Goal: Navigation & Orientation: Find specific page/section

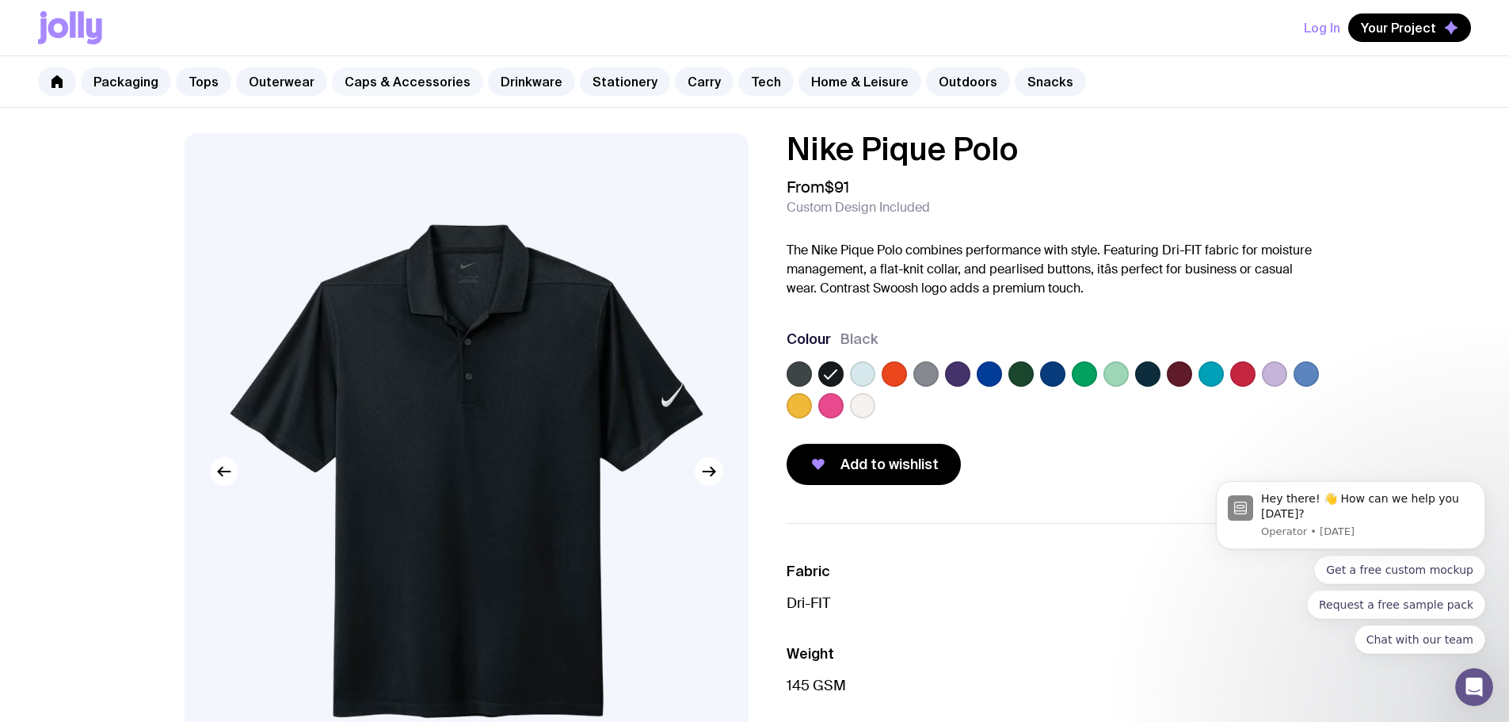
click at [396, 80] on link "Caps & Accessories" at bounding box center [407, 81] width 151 height 29
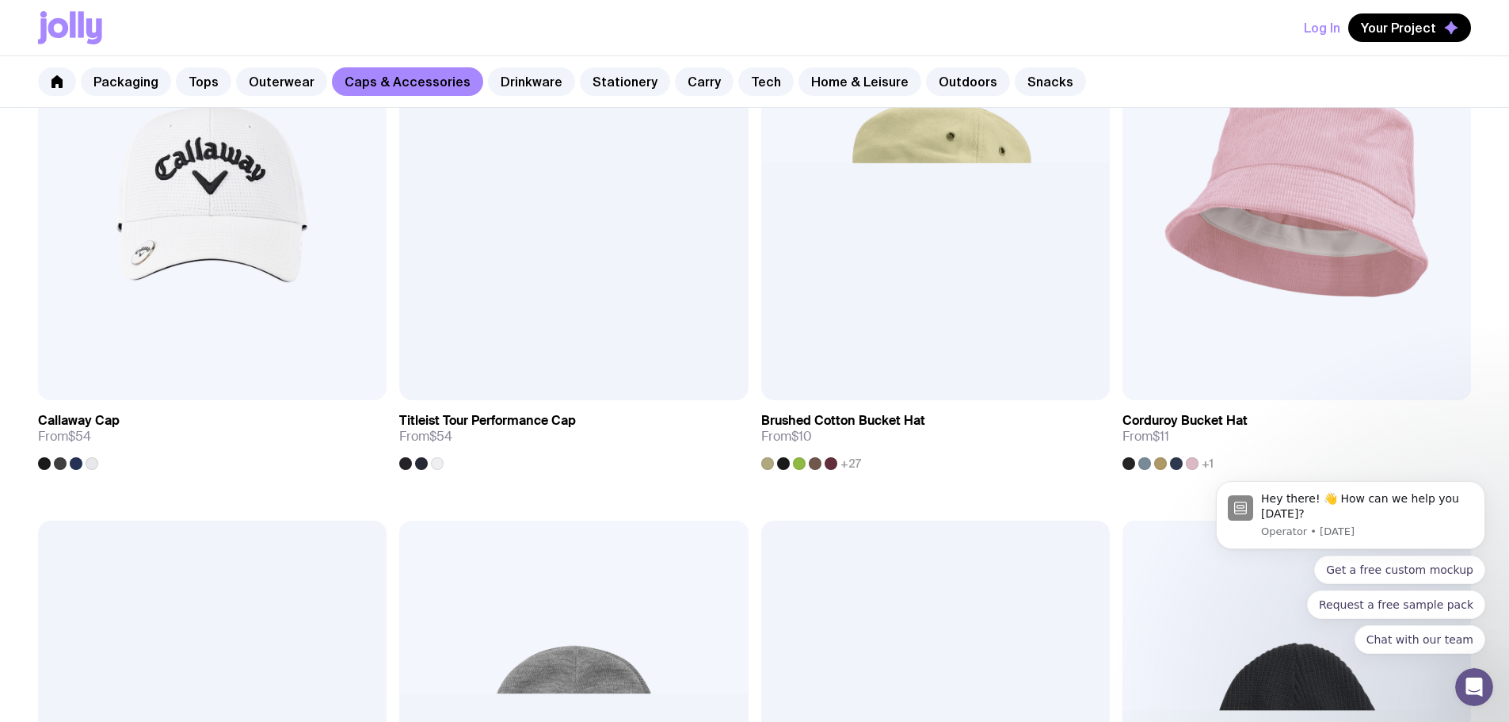
scroll to position [1347, 0]
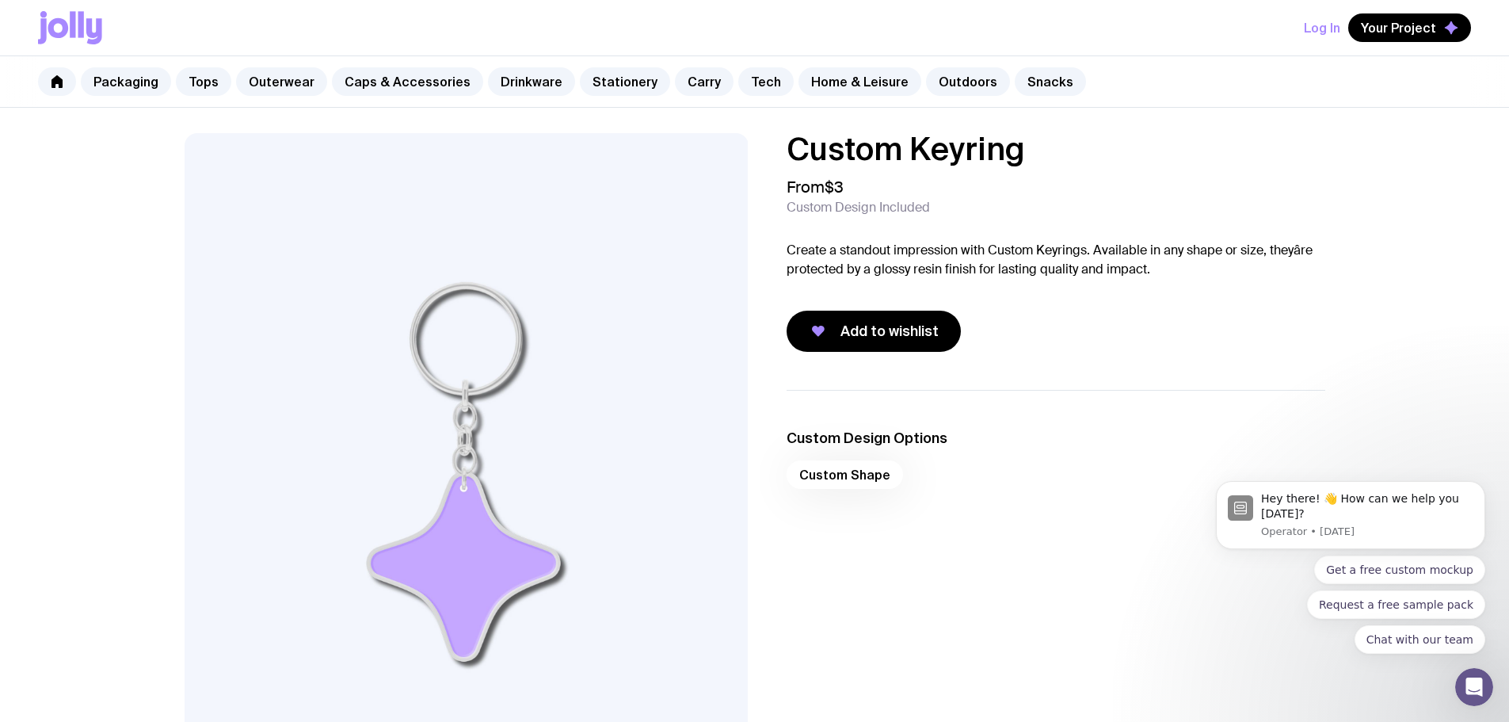
click at [379, 97] on div "Packaging Tops Outerwear Caps & Accessories Drinkware Stationery Carry Tech Hom…" at bounding box center [754, 81] width 1509 height 51
click at [386, 78] on link "Caps & Accessories" at bounding box center [407, 81] width 151 height 29
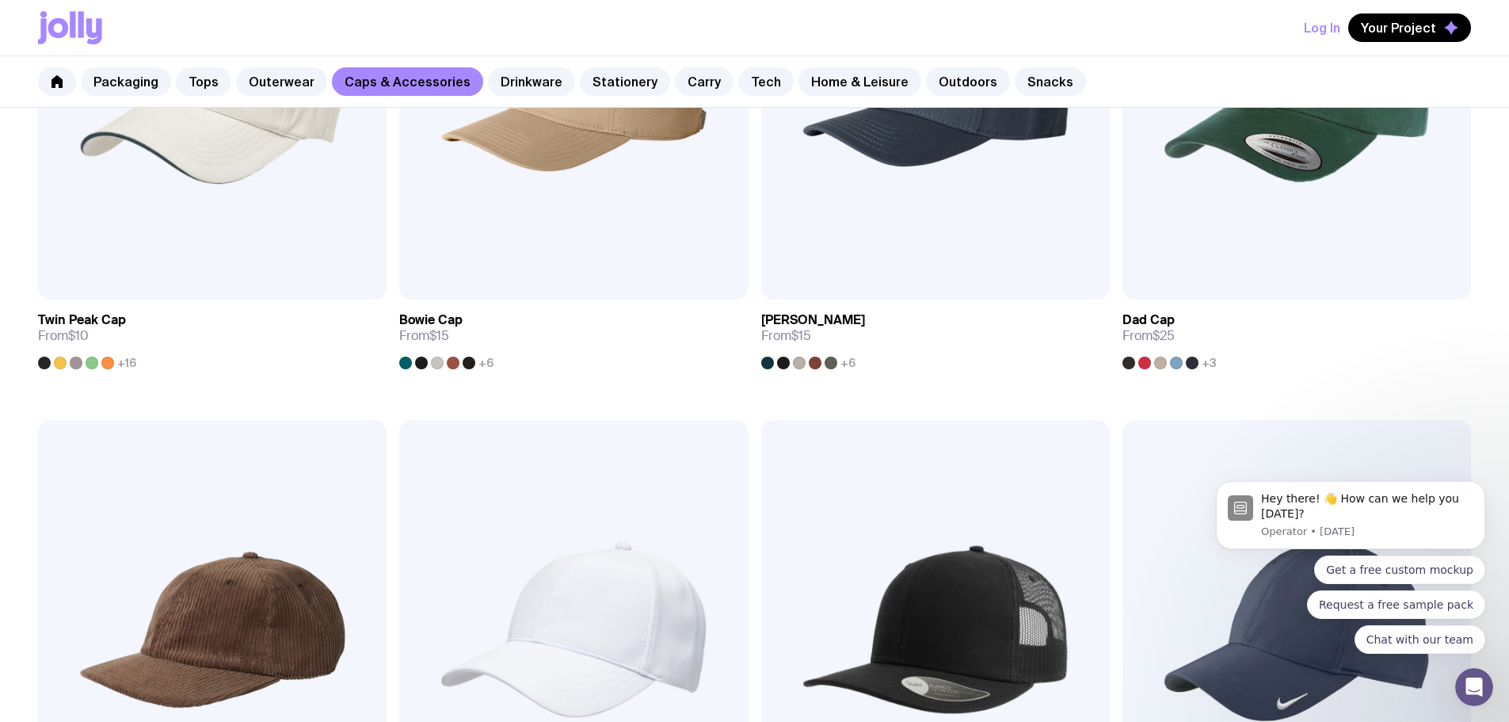
scroll to position [634, 0]
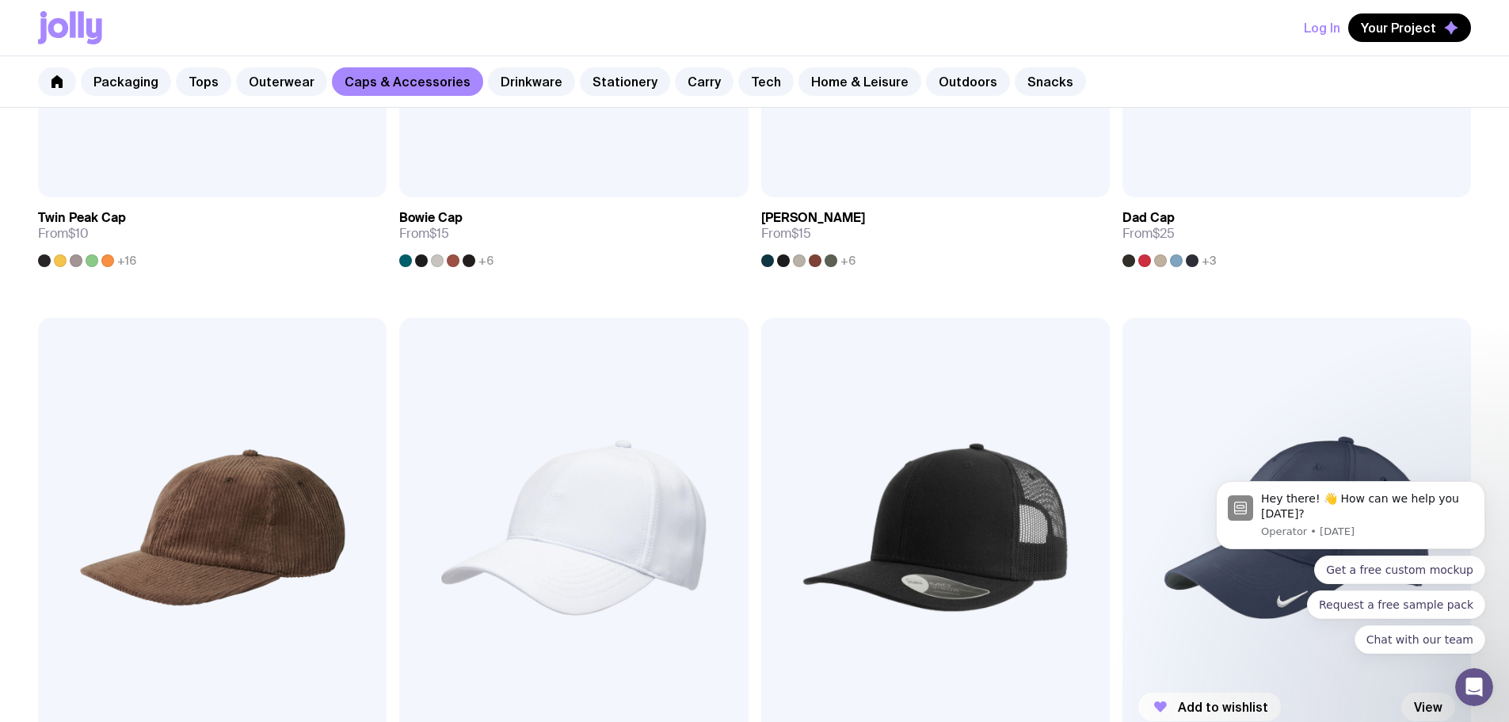
click at [1122, 330] on img at bounding box center [1296, 527] width 349 height 418
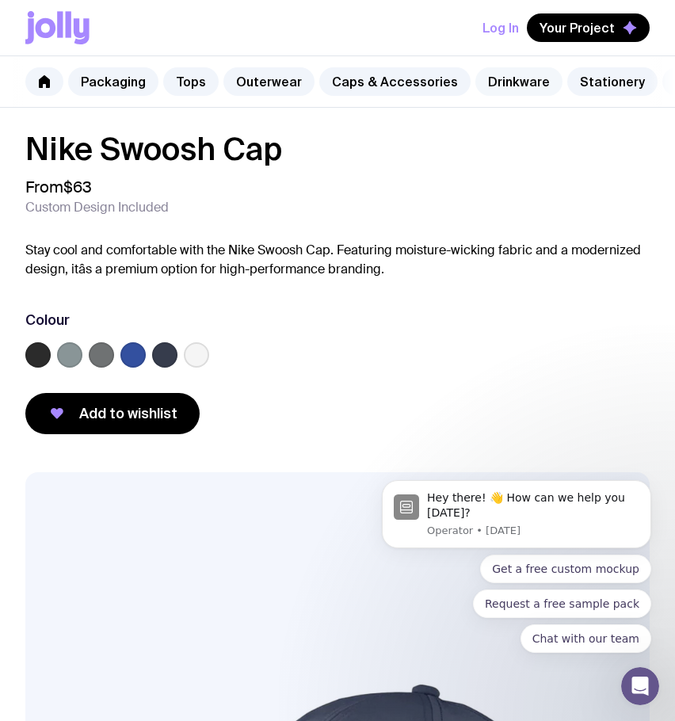
click at [505, 75] on link "Drinkware" at bounding box center [518, 81] width 87 height 29
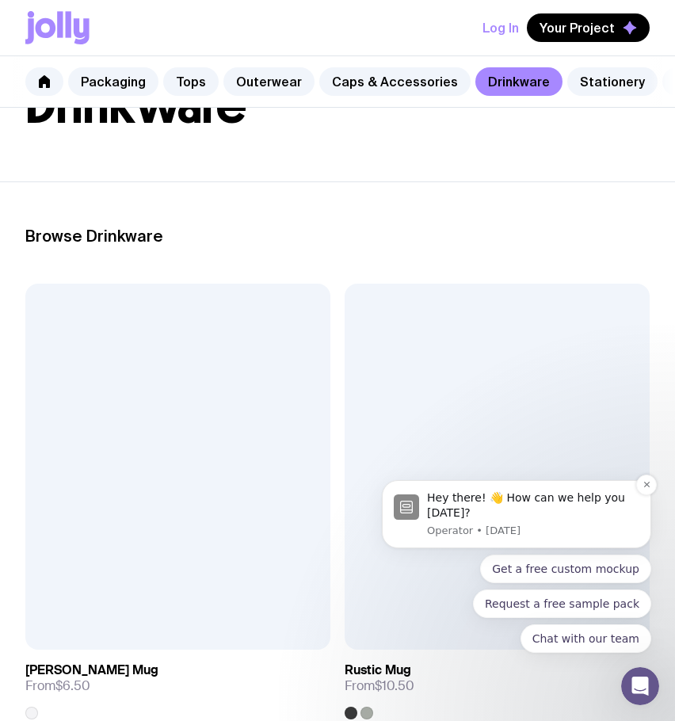
scroll to position [158, 0]
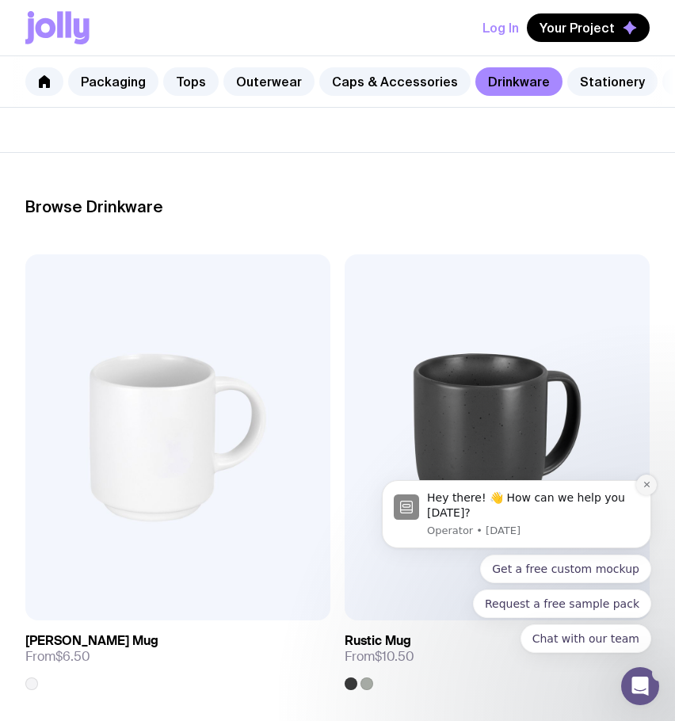
drag, startPoint x: 641, startPoint y: 478, endPoint x: 1001, endPoint y: 839, distance: 509.7
click at [641, 478] on button "Dismiss notification" at bounding box center [646, 485] width 21 height 21
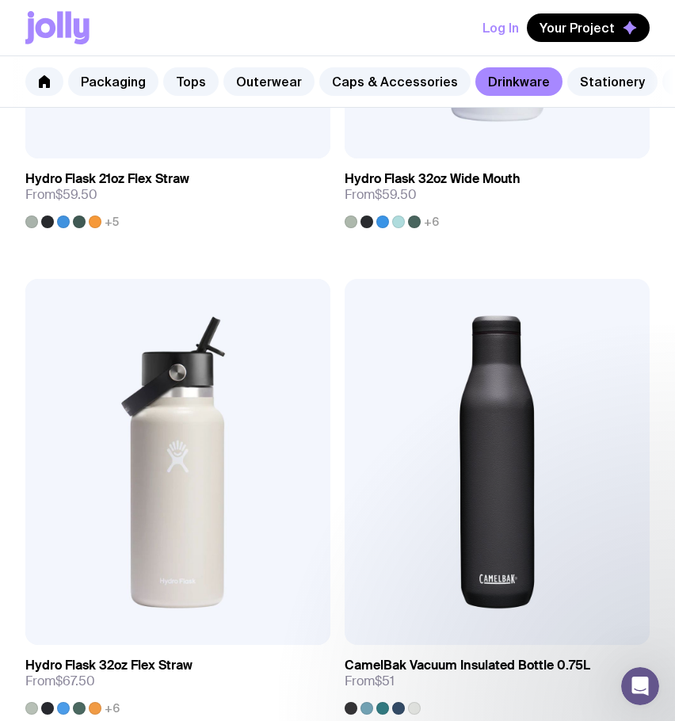
scroll to position [4991, 0]
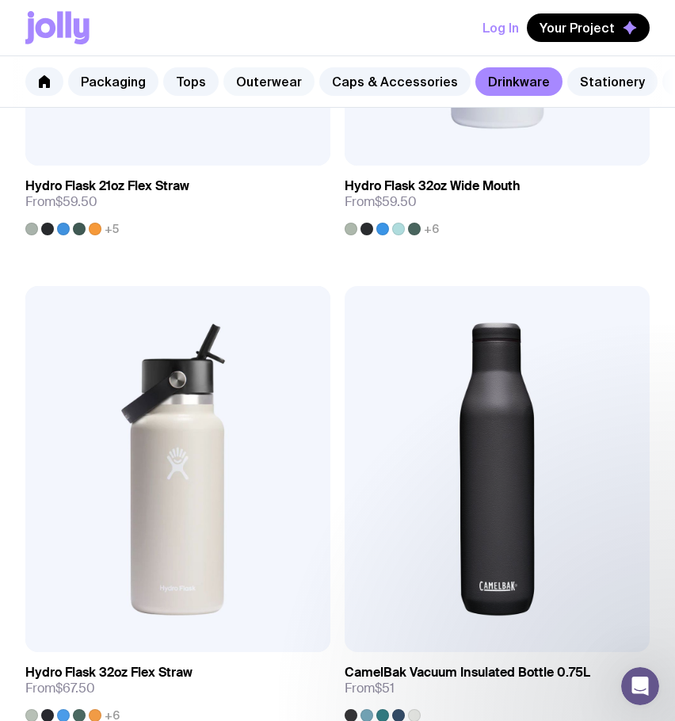
click at [274, 81] on link "Outerwear" at bounding box center [268, 81] width 91 height 29
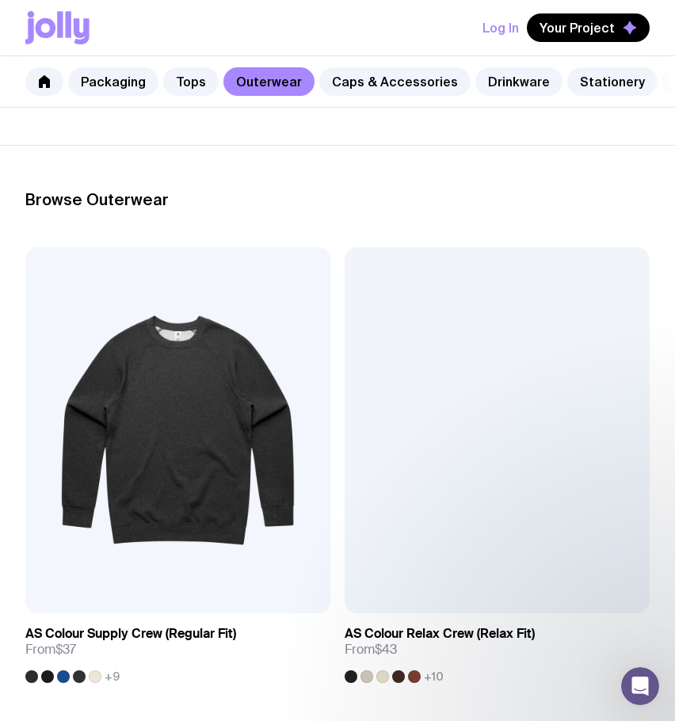
scroll to position [79, 0]
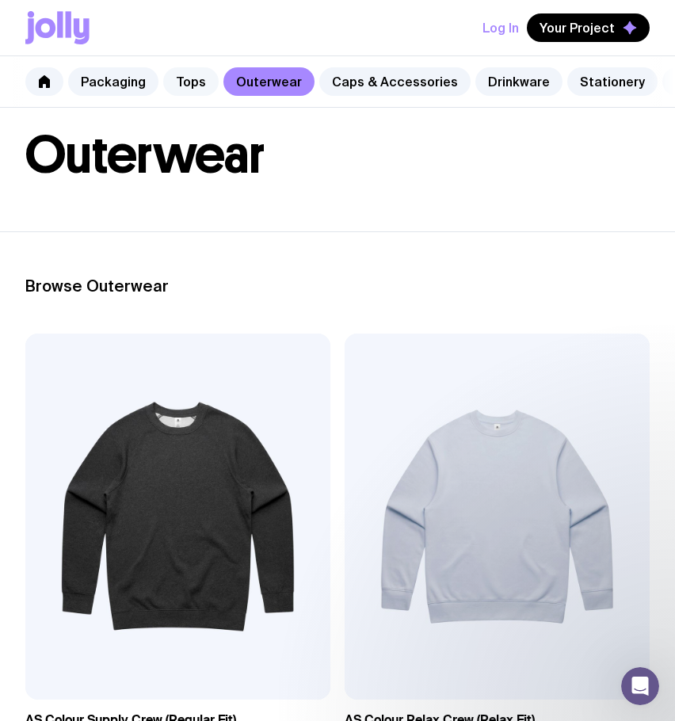
click at [197, 83] on link "Tops" at bounding box center [190, 81] width 55 height 29
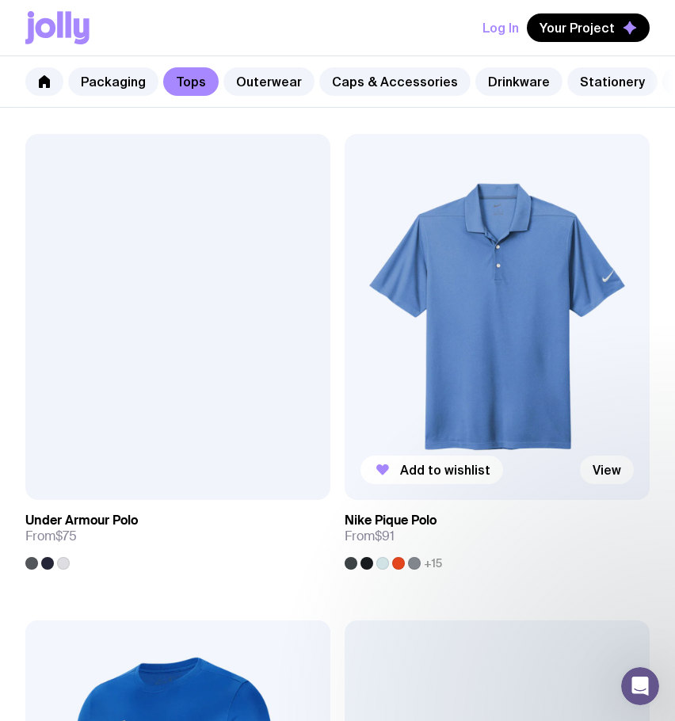
scroll to position [2218, 0]
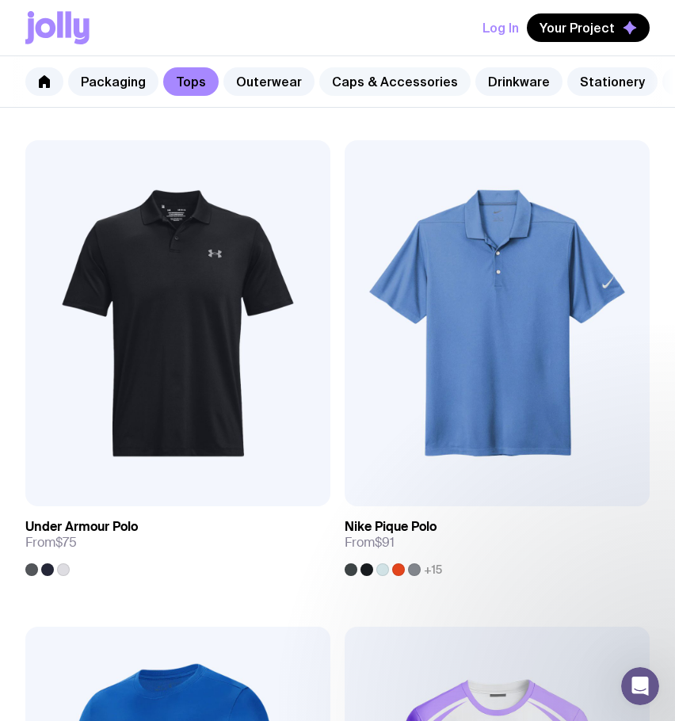
click at [380, 76] on link "Caps & Accessories" at bounding box center [394, 81] width 151 height 29
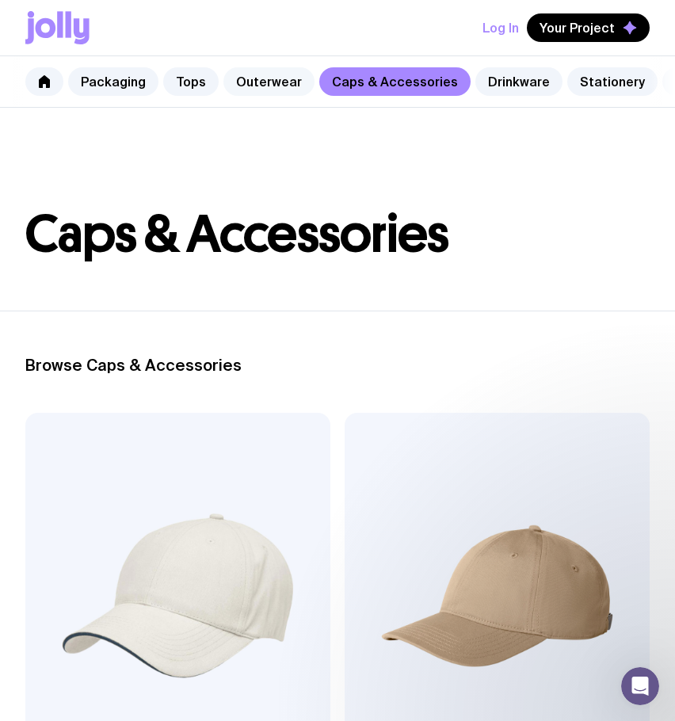
click at [261, 86] on link "Outerwear" at bounding box center [268, 81] width 91 height 29
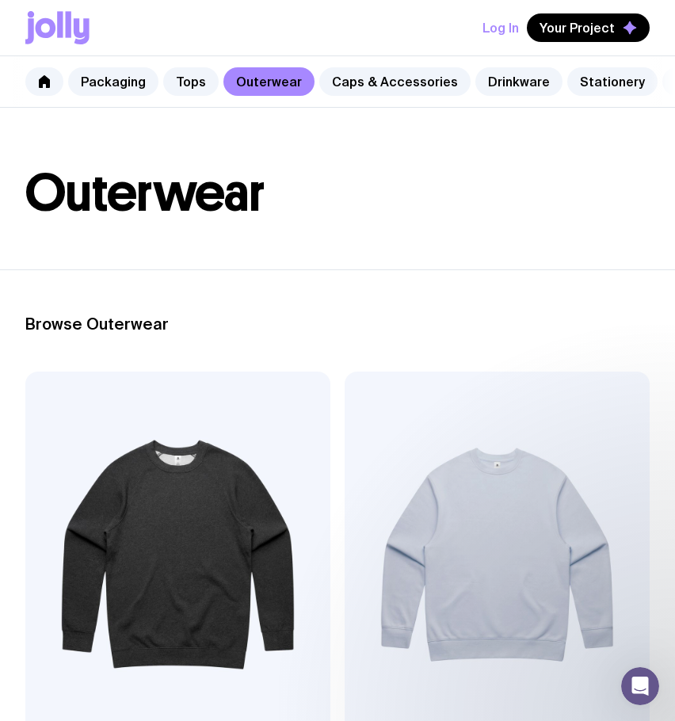
scroll to position [79, 0]
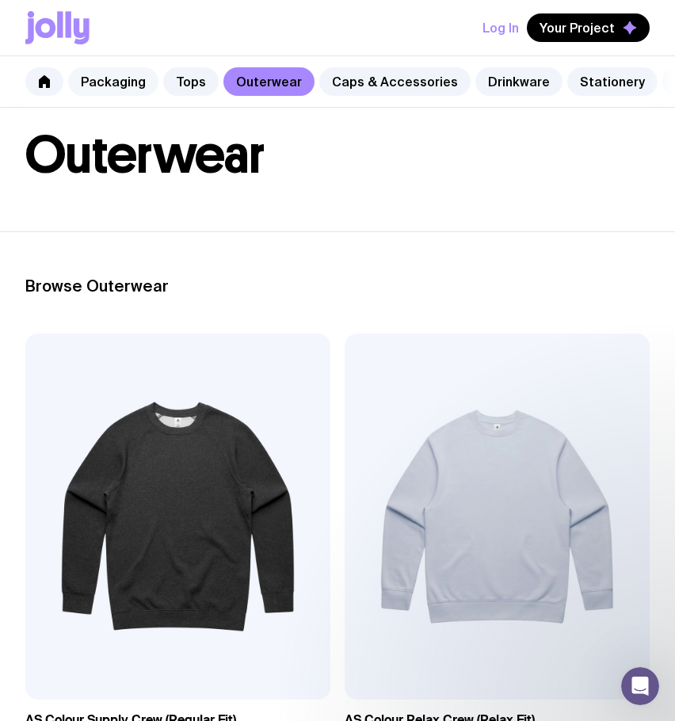
click at [125, 83] on link "Packaging" at bounding box center [113, 81] width 90 height 29
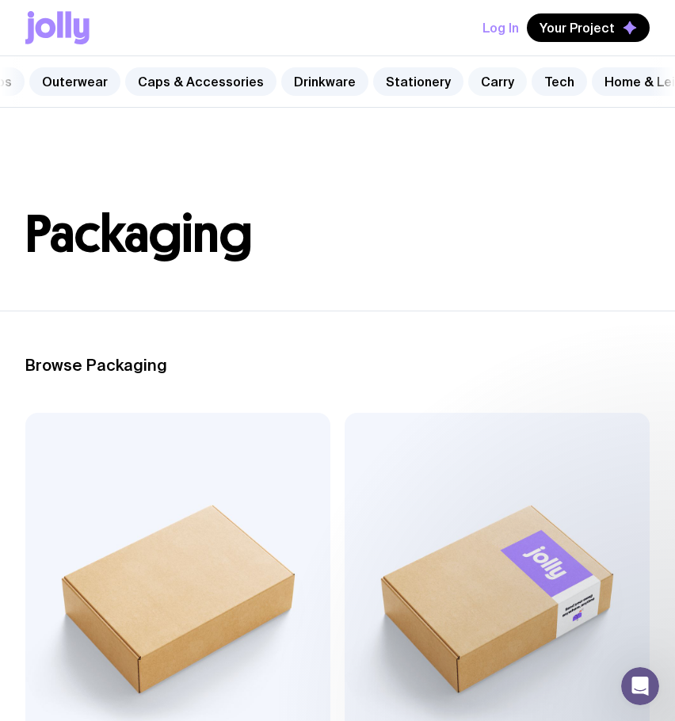
scroll to position [0, 193]
click at [476, 77] on link "Carry" at bounding box center [498, 81] width 59 height 29
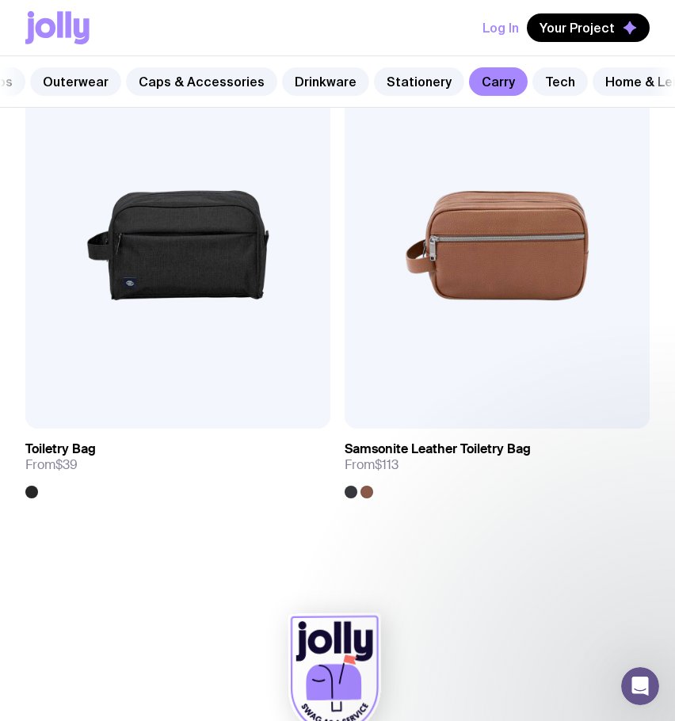
scroll to position [8191, 0]
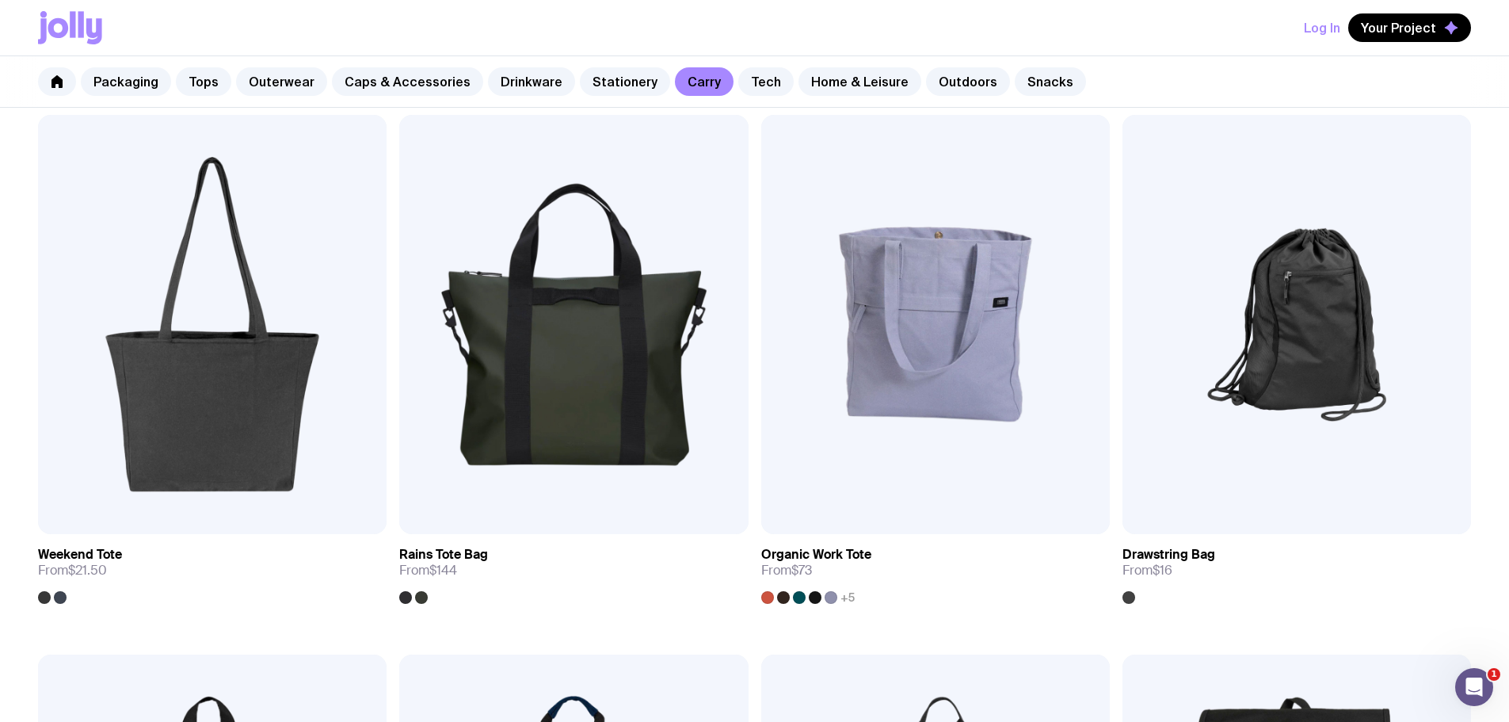
scroll to position [692, 0]
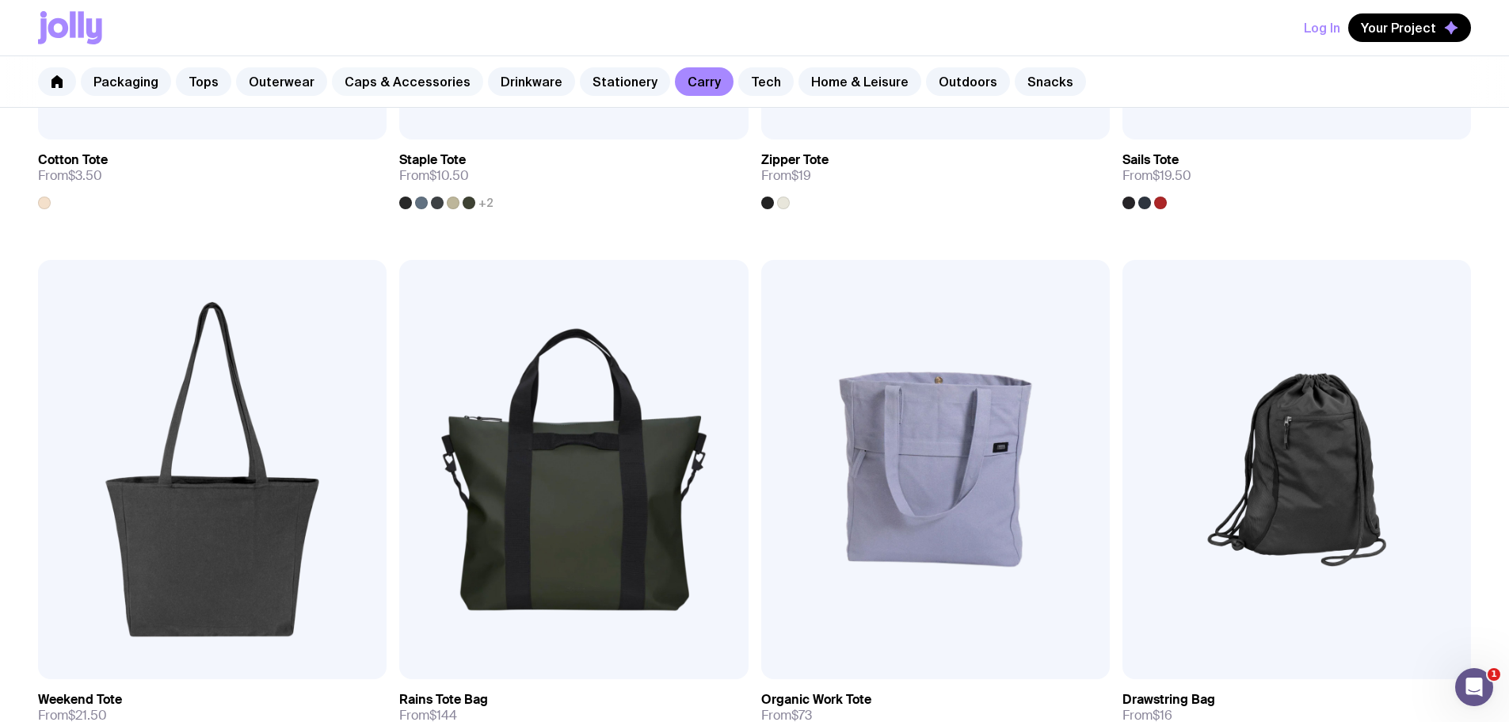
click at [406, 74] on link "Caps & Accessories" at bounding box center [407, 81] width 151 height 29
